Goal: Task Accomplishment & Management: Manage account settings

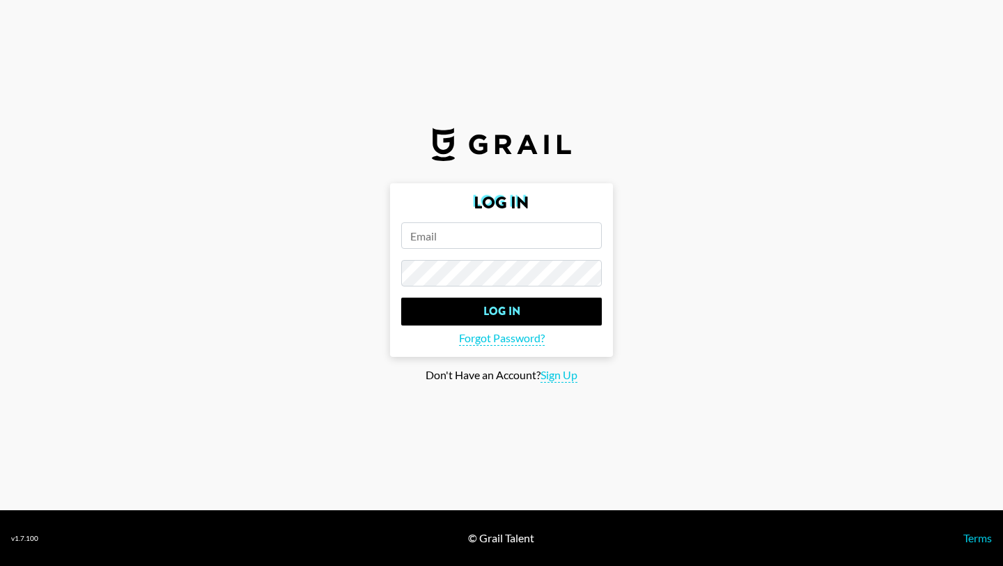
click at [442, 233] on input "email" at bounding box center [501, 235] width 201 height 26
type input "[PERSON_NAME][EMAIL_ADDRESS][PERSON_NAME][DOMAIN_NAME]"
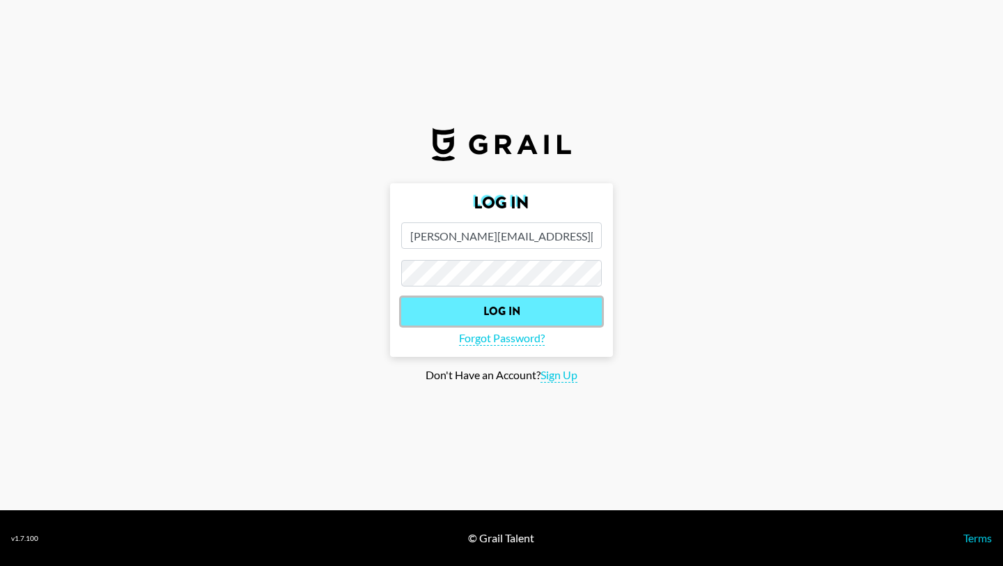
click at [522, 307] on input "Log In" at bounding box center [501, 312] width 201 height 28
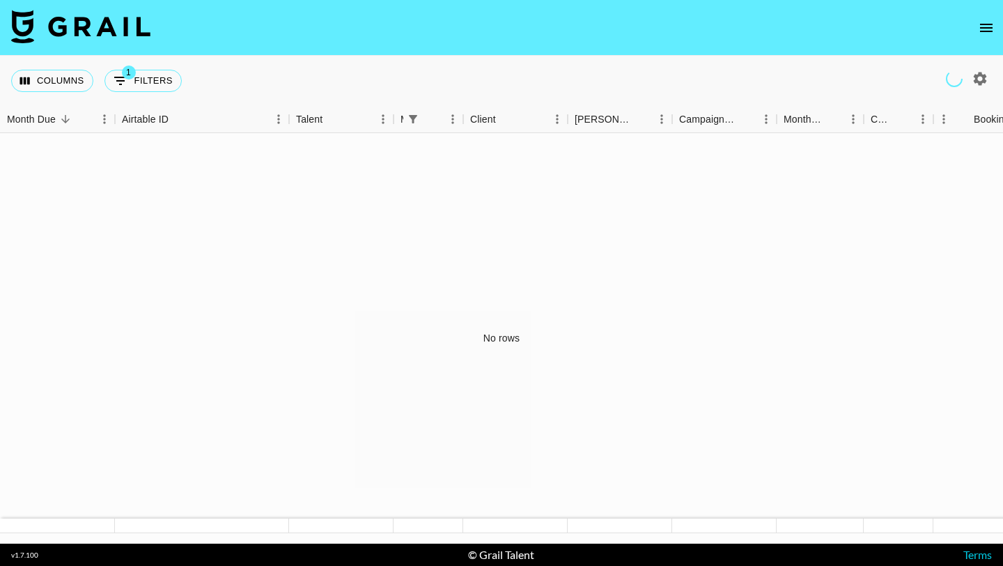
click at [978, 79] on icon "button" at bounding box center [980, 78] width 17 height 17
select select "[DATE]"
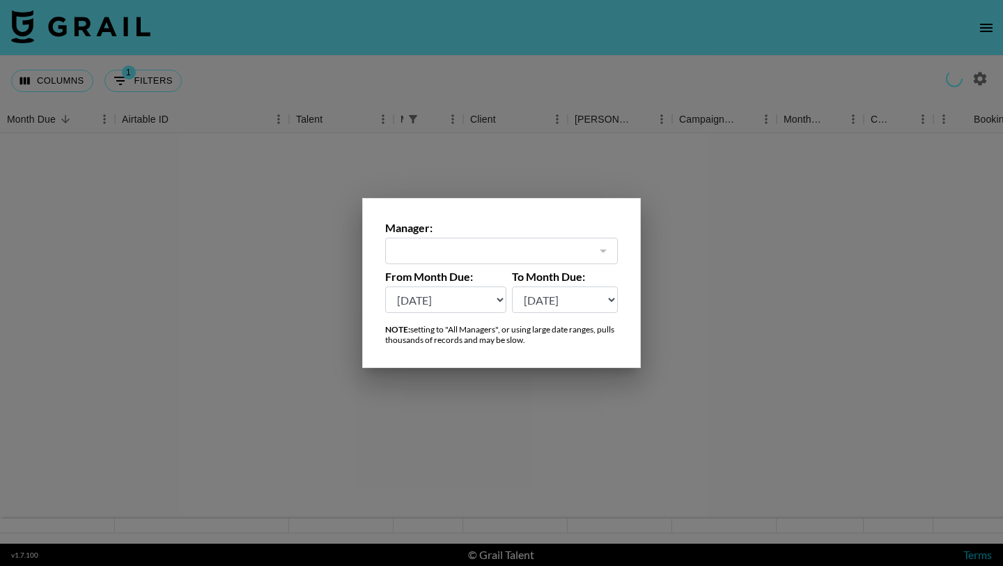
click at [603, 249] on div at bounding box center [603, 251] width 18 height 20
click at [705, 139] on div at bounding box center [501, 283] width 1003 height 566
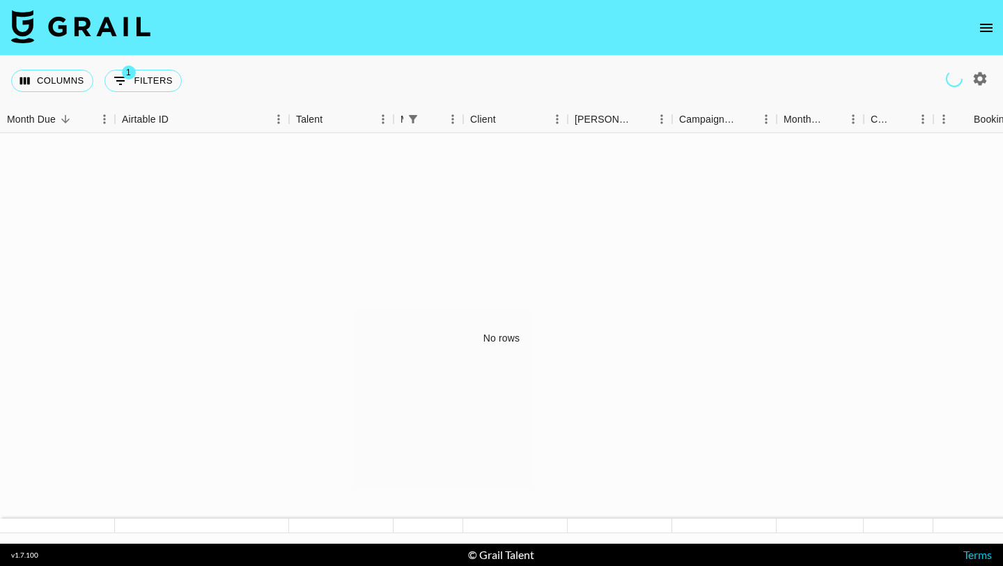
click at [982, 31] on icon "open drawer" at bounding box center [986, 28] width 13 height 8
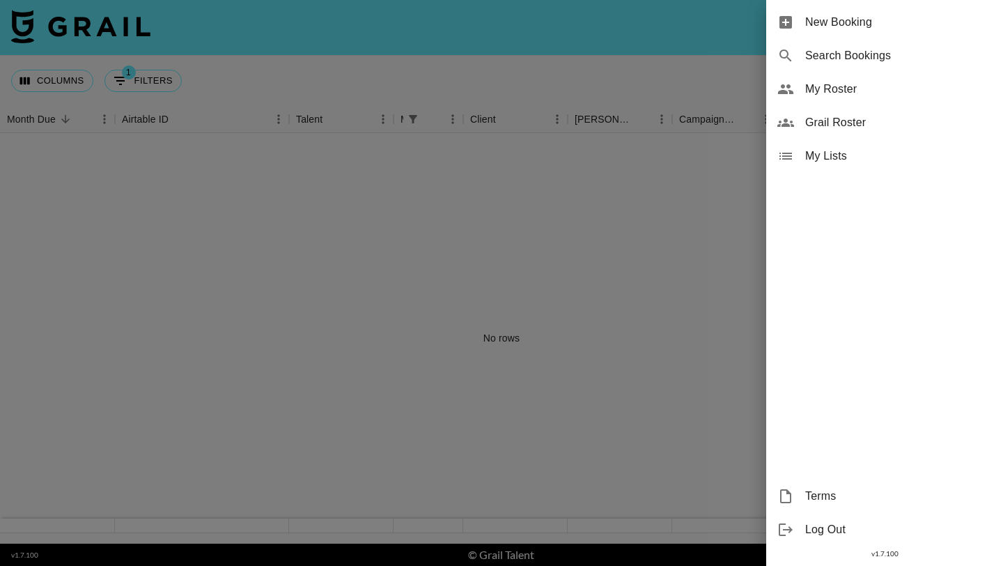
click at [615, 334] on div at bounding box center [501, 283] width 1003 height 566
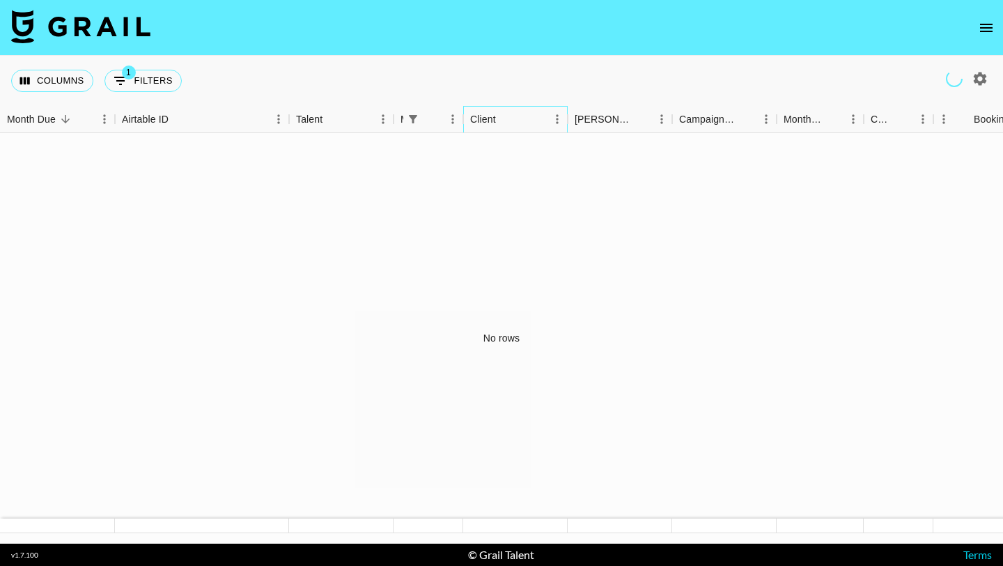
click at [526, 114] on div "Client" at bounding box center [508, 119] width 77 height 27
click at [426, 122] on icon "Sort" at bounding box center [432, 119] width 13 height 13
click at [314, 122] on div "Talent" at bounding box center [309, 119] width 26 height 27
click at [182, 118] on icon "Sort" at bounding box center [178, 119] width 8 height 8
click at [77, 124] on div "Month Due" at bounding box center [50, 119] width 87 height 27
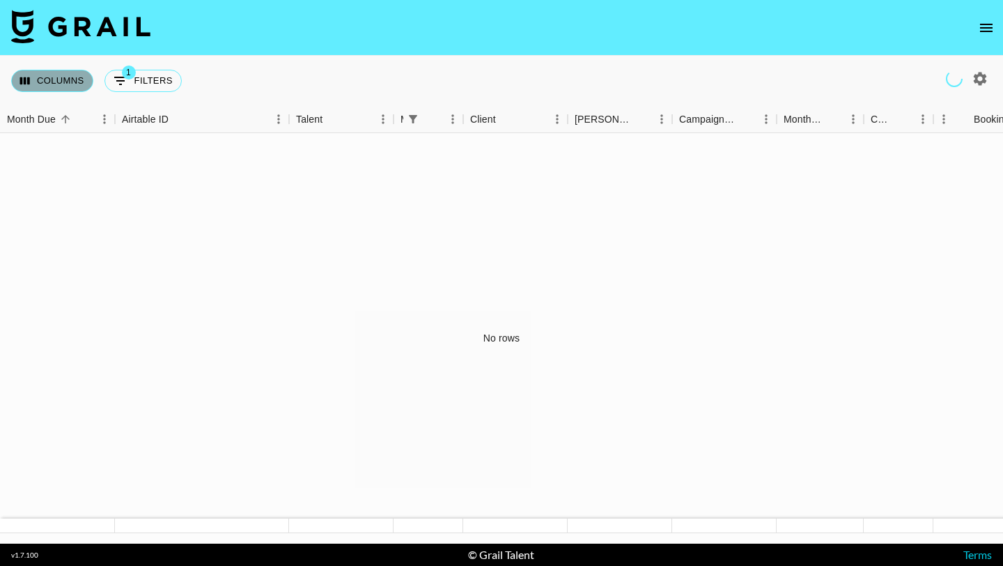
click at [73, 84] on button "Columns" at bounding box center [52, 81] width 82 height 22
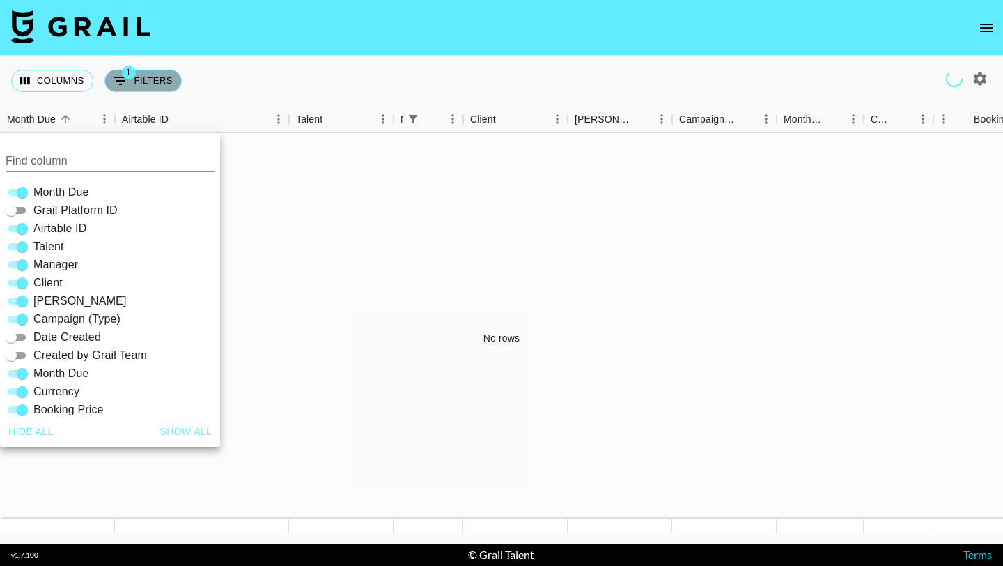
click at [161, 73] on button "1 Filters" at bounding box center [143, 81] width 77 height 22
select select "managerIds"
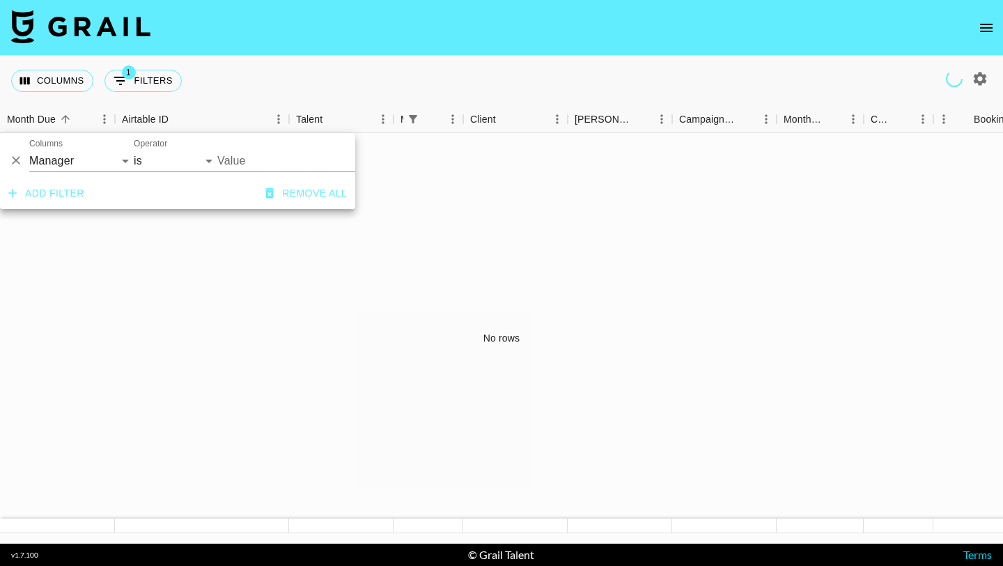
click at [442, 149] on div "No rows" at bounding box center [501, 338] width 1003 height 410
